Goal: Task Accomplishment & Management: Manage account settings

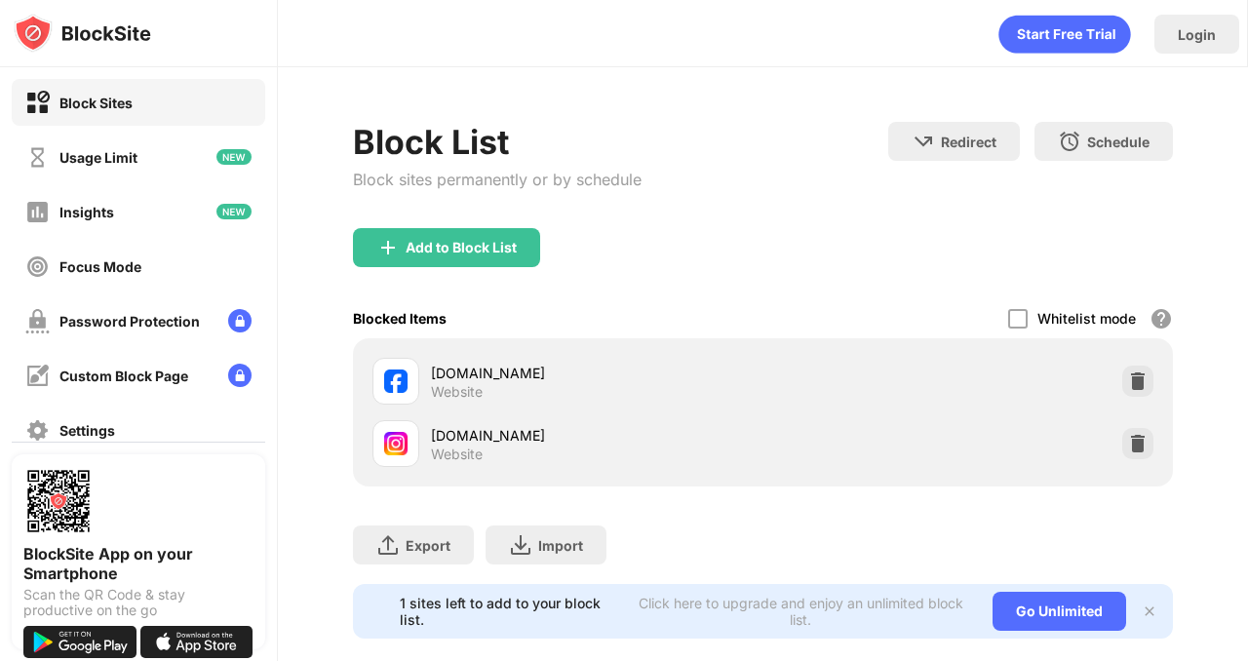
click at [1156, 450] on div "[DOMAIN_NAME] Website" at bounding box center [763, 444] width 797 height 62
click at [1148, 450] on div at bounding box center [1137, 443] width 31 height 31
